Goal: Use online tool/utility: Utilize a website feature to perform a specific function

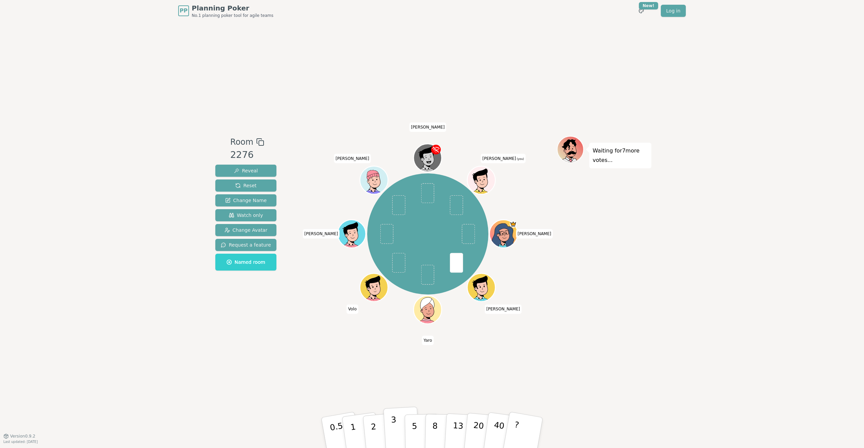
click at [393, 427] on p "3" at bounding box center [394, 433] width 7 height 37
click at [398, 438] on button "3" at bounding box center [402, 433] width 37 height 53
click at [339, 367] on div "Room 2276 Reveal Reset Change Name Watch only Change Avatar Request a feature N…" at bounding box center [432, 229] width 439 height 415
click at [413, 432] on p "5" at bounding box center [415, 433] width 6 height 36
click at [395, 429] on p "3" at bounding box center [394, 433] width 7 height 37
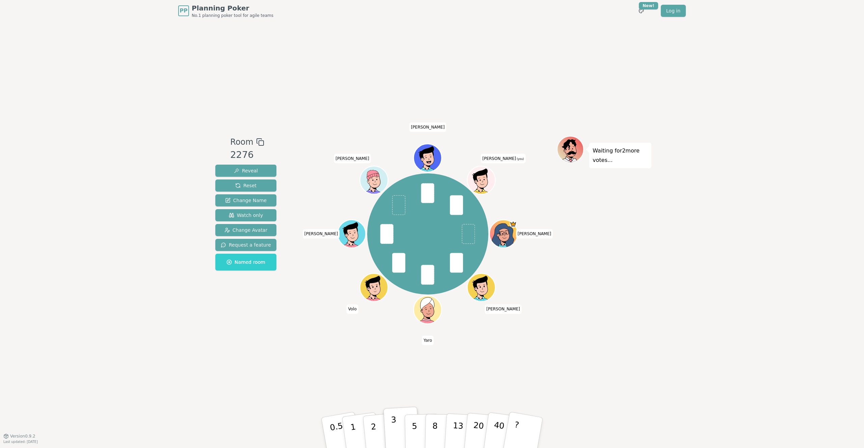
click at [396, 425] on button "3" at bounding box center [402, 433] width 37 height 53
click at [394, 419] on p "3" at bounding box center [394, 433] width 7 height 37
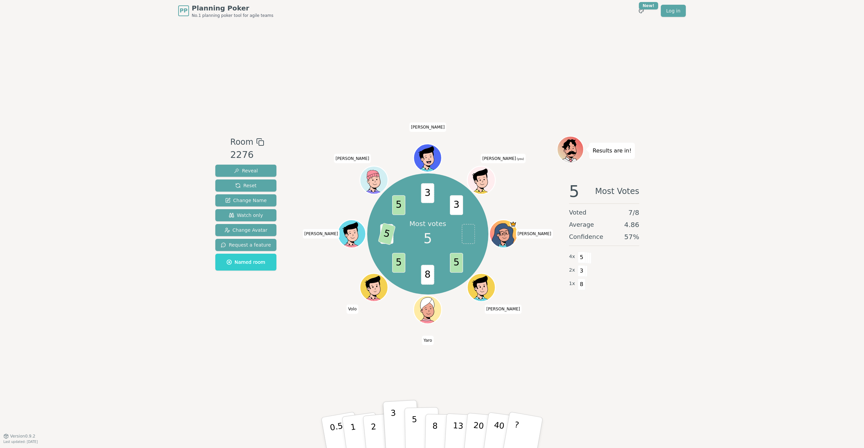
click at [419, 433] on button "5" at bounding box center [422, 433] width 35 height 51
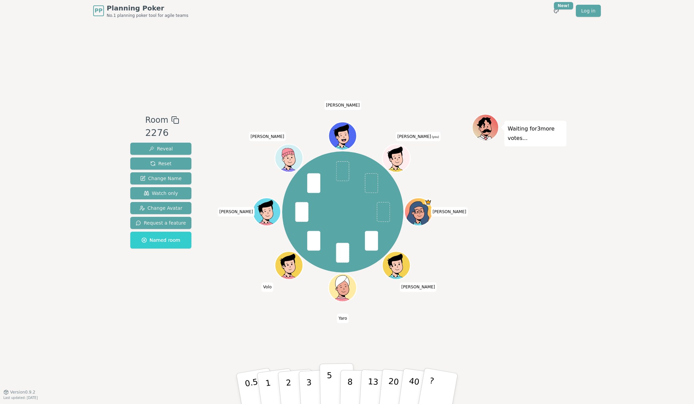
click at [331, 381] on p "5" at bounding box center [330, 389] width 6 height 36
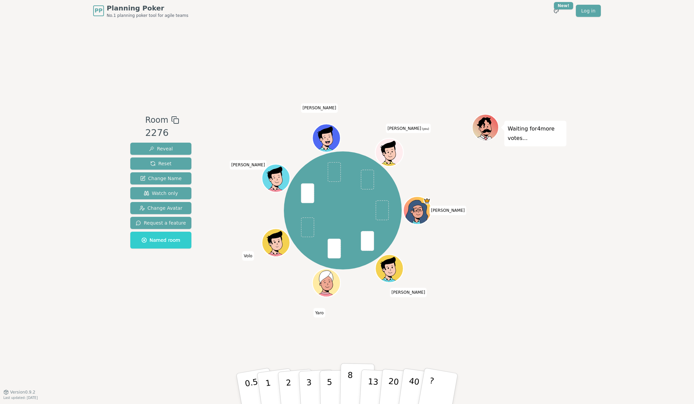
click at [350, 388] on p "8" at bounding box center [350, 389] width 6 height 36
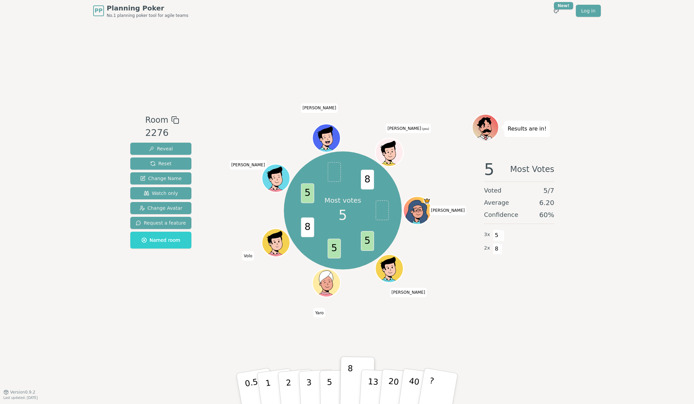
click at [271, 310] on div "Room 2276 Reveal Reset Change Name Watch only Change Avatar Request a feature N…" at bounding box center [347, 207] width 439 height 371
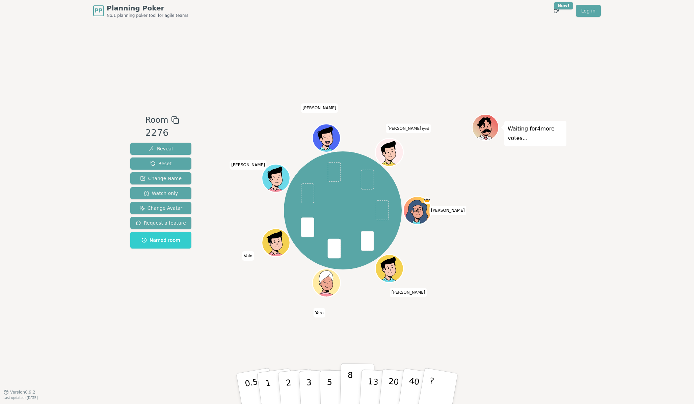
click at [350, 393] on p "8" at bounding box center [350, 389] width 6 height 36
